Goal: Transaction & Acquisition: Purchase product/service

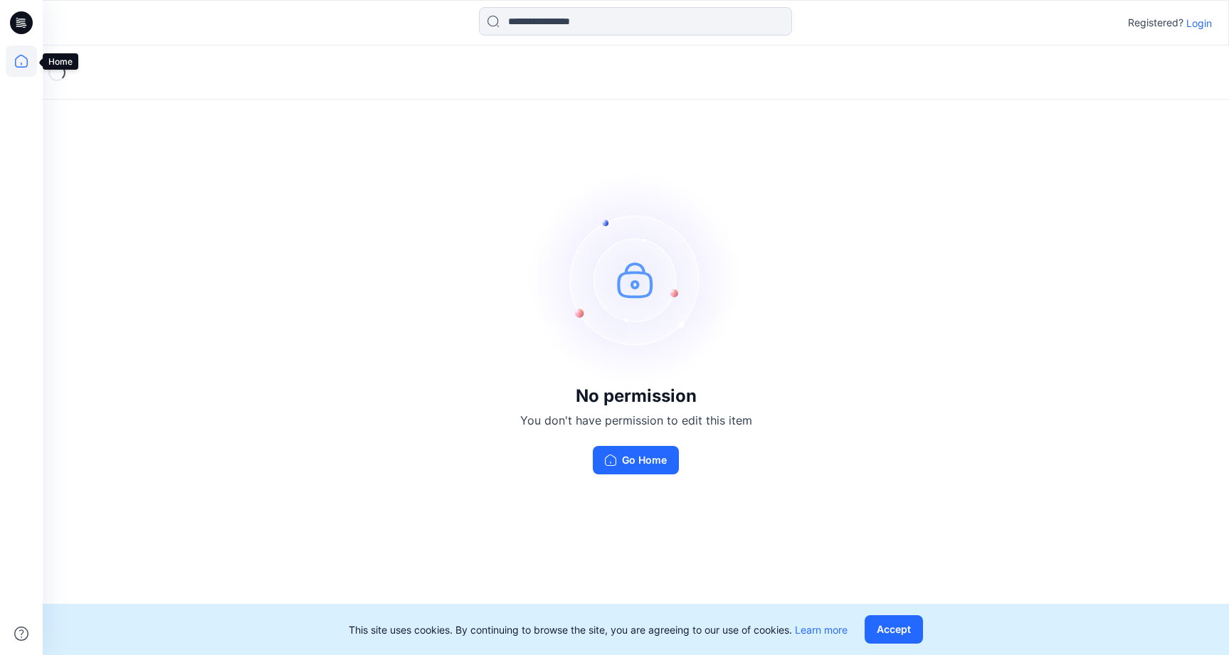
drag, startPoint x: 20, startPoint y: 60, endPoint x: 30, endPoint y: 65, distance: 11.1
click at [21, 61] on icon at bounding box center [21, 61] width 31 height 31
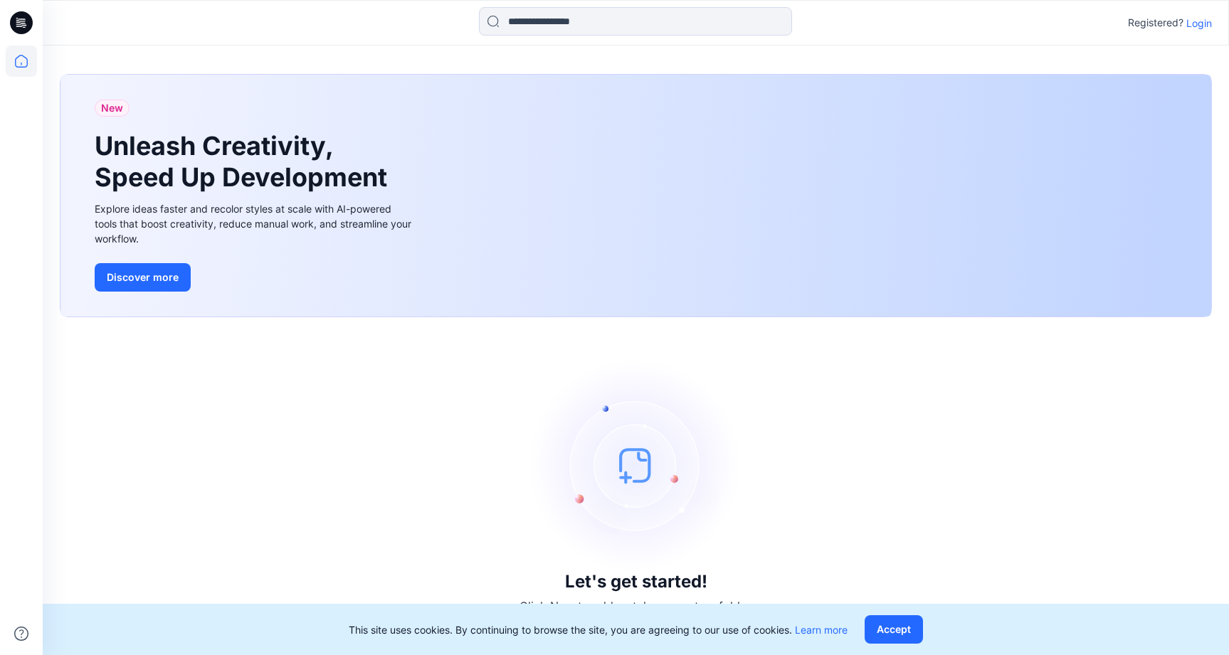
click at [22, 19] on icon at bounding box center [21, 18] width 7 height 1
click at [26, 25] on icon at bounding box center [23, 25] width 5 height 1
click at [23, 24] on icon at bounding box center [21, 22] width 23 height 23
click at [18, 62] on icon at bounding box center [21, 61] width 31 height 31
click at [15, 16] on icon at bounding box center [21, 22] width 23 height 23
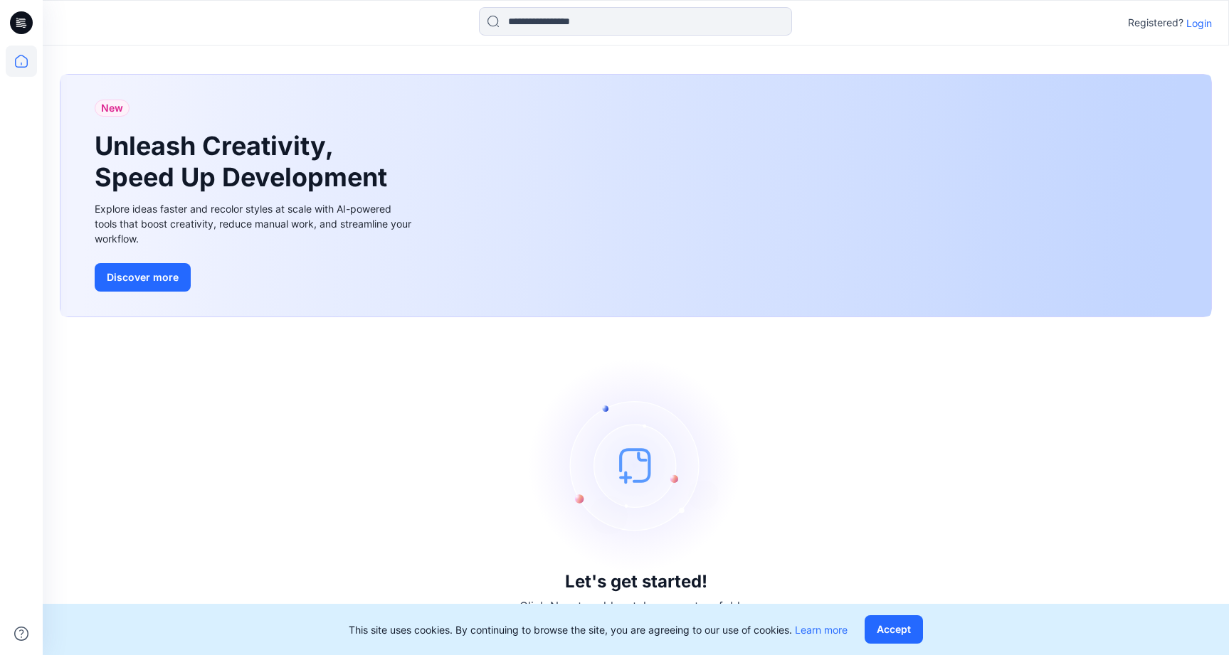
click at [1204, 26] on p "Login" at bounding box center [1199, 23] width 26 height 15
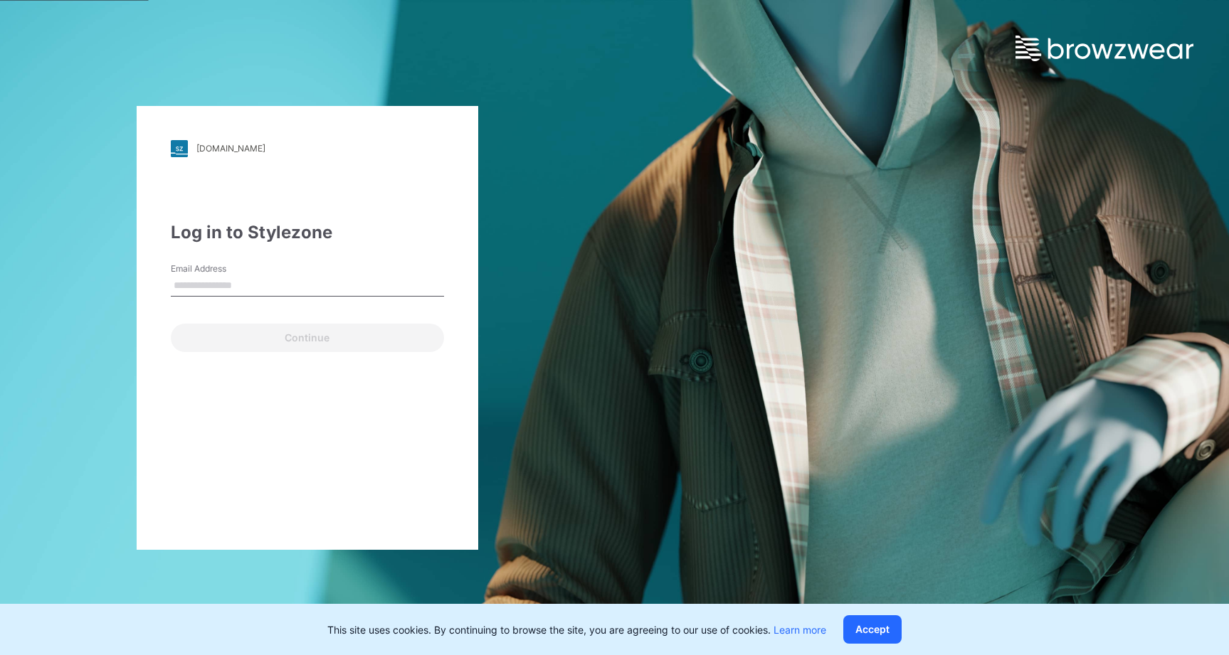
click at [300, 279] on input "Email Address" at bounding box center [307, 285] width 273 height 21
drag, startPoint x: 286, startPoint y: 286, endPoint x: 275, endPoint y: 293, distance: 12.8
click at [286, 287] on input "Email Address" at bounding box center [307, 285] width 273 height 21
click at [275, 288] on input "Email Address" at bounding box center [307, 285] width 273 height 21
click at [277, 288] on input "Email Address" at bounding box center [307, 285] width 273 height 21
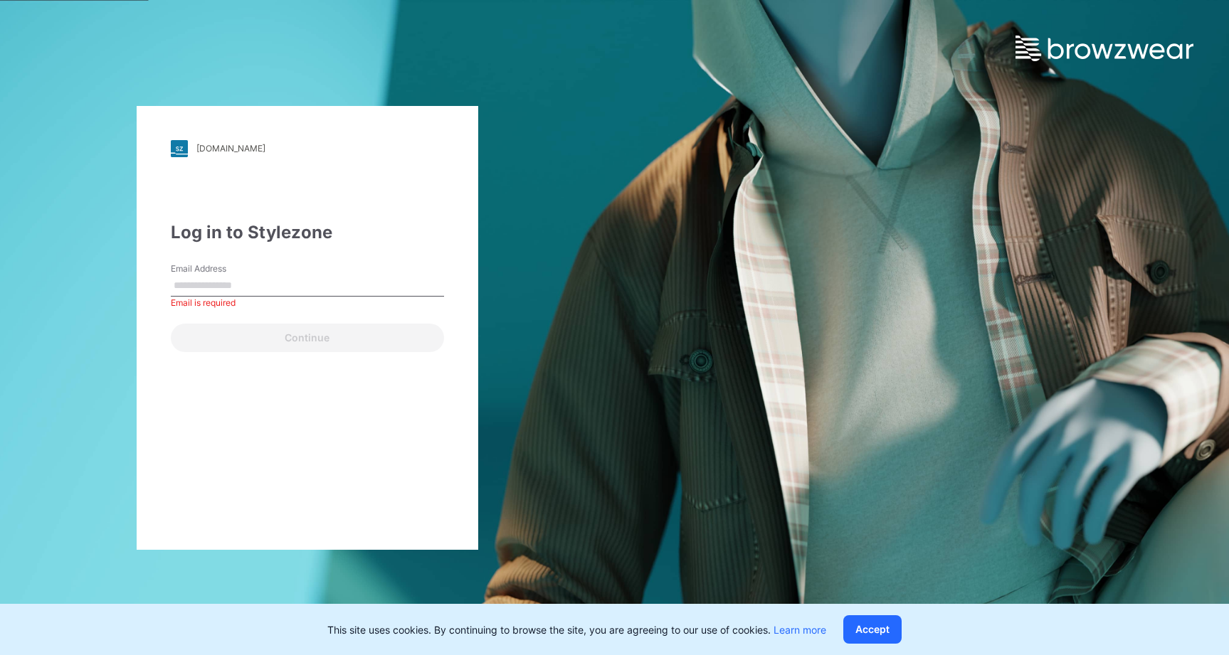
drag, startPoint x: 307, startPoint y: 334, endPoint x: 285, endPoint y: 306, distance: 35.0
click at [307, 334] on div "Continue" at bounding box center [307, 335] width 273 height 34
click at [240, 272] on label "Email Address" at bounding box center [221, 269] width 100 height 13
click at [240, 275] on input "Email Address" at bounding box center [307, 285] width 273 height 21
click at [250, 280] on input "Email Address" at bounding box center [307, 285] width 273 height 21
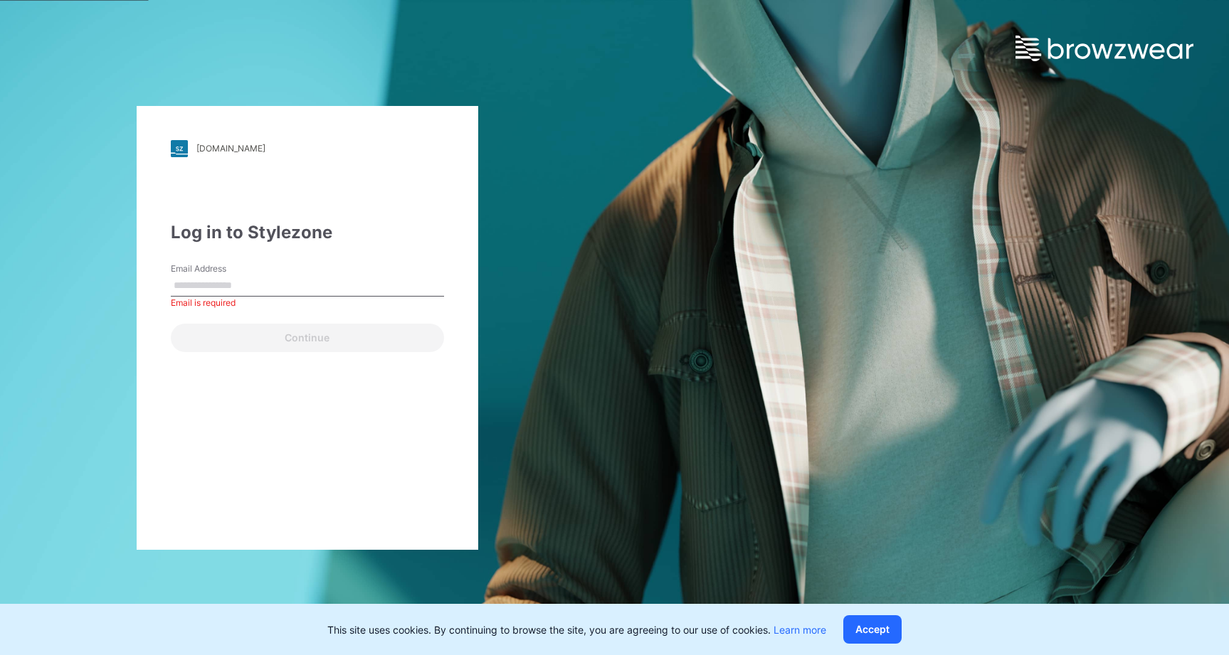
click at [250, 280] on input "Email Address" at bounding box center [307, 285] width 273 height 21
click at [255, 282] on input "Email Address" at bounding box center [307, 285] width 273 height 21
click at [255, 285] on input "Email Address" at bounding box center [307, 285] width 273 height 21
click at [255, 282] on input "Email Address" at bounding box center [307, 285] width 273 height 21
